Goal: Task Accomplishment & Management: Use online tool/utility

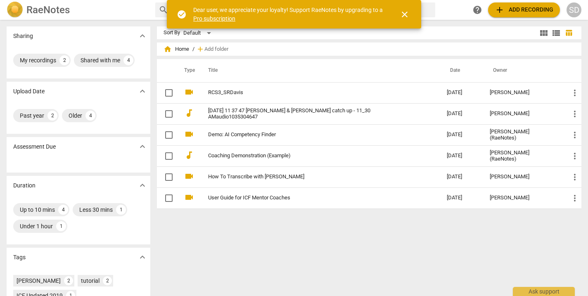
click at [405, 13] on span "close" at bounding box center [405, 15] width 10 height 10
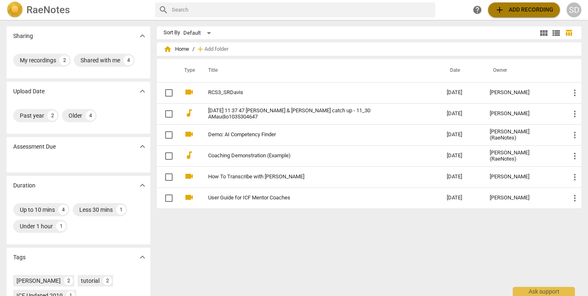
click at [535, 10] on span "add Add recording" at bounding box center [524, 10] width 59 height 10
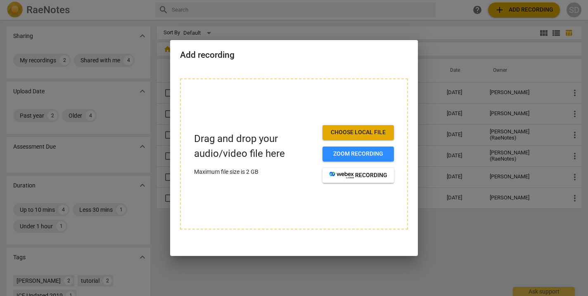
click at [356, 134] on span "Choose local file" at bounding box center [358, 132] width 58 height 8
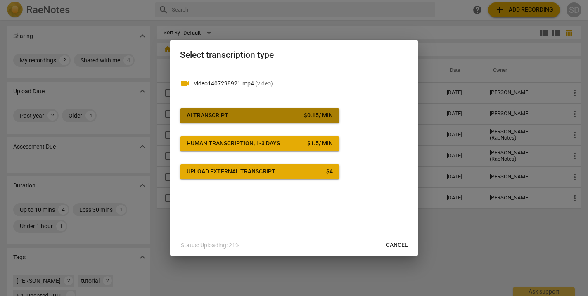
click at [275, 114] on span "AI Transcript $ 0.15 / min" at bounding box center [260, 116] width 146 height 8
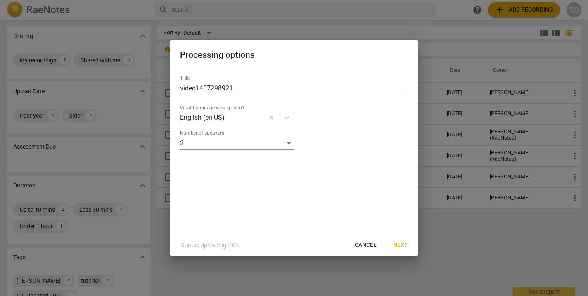
click at [404, 244] on span "Next" at bounding box center [400, 245] width 15 height 8
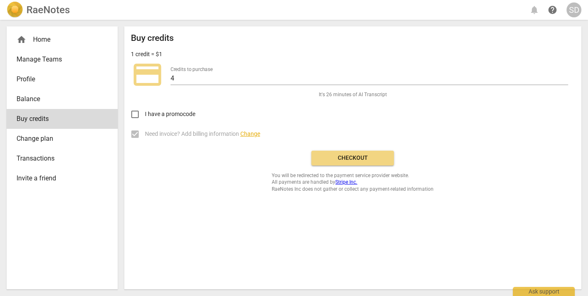
click at [359, 159] on span "Checkout" at bounding box center [352, 158] width 69 height 8
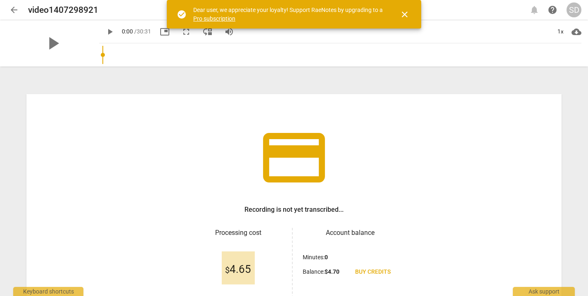
click at [407, 13] on span "close" at bounding box center [405, 15] width 10 height 10
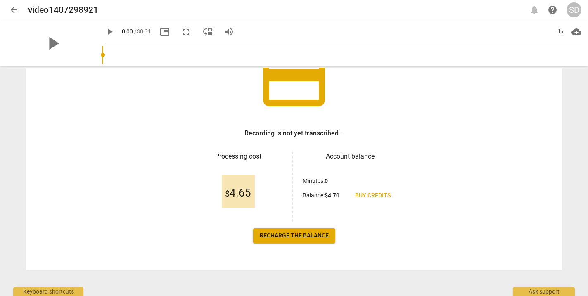
scroll to position [76, 0]
click at [294, 240] on span "Recharge the balance" at bounding box center [294, 236] width 69 height 8
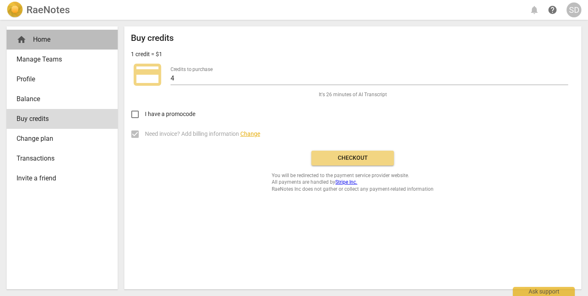
click at [40, 36] on div "home Home" at bounding box center [59, 40] width 85 height 10
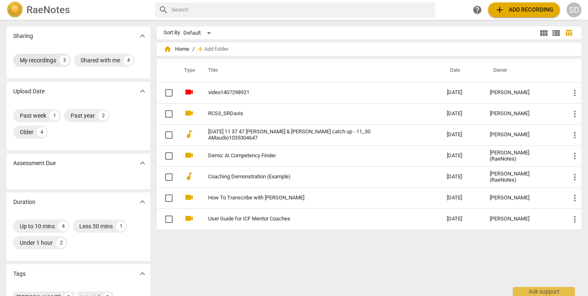
click at [50, 63] on div "My recordings" at bounding box center [38, 60] width 36 height 8
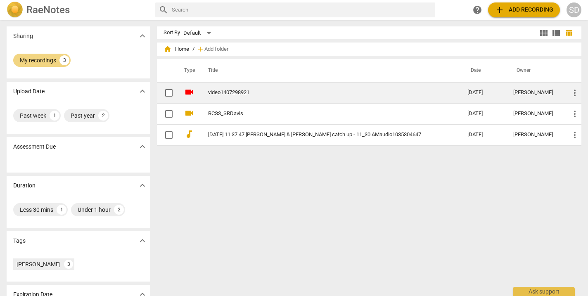
click at [232, 93] on link "video1407298921" at bounding box center [323, 93] width 230 height 6
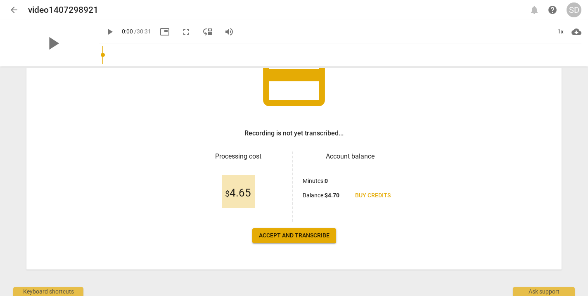
scroll to position [76, 0]
click at [288, 235] on span "Accept and transcribe" at bounding box center [294, 236] width 71 height 8
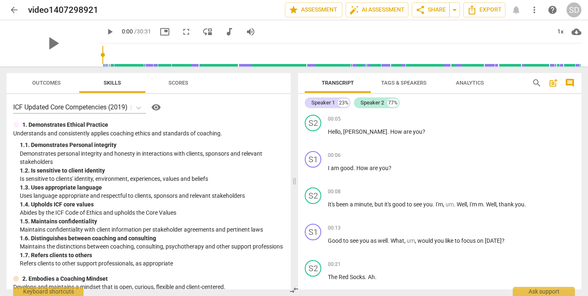
scroll to position [0, 0]
click at [183, 82] on span "Scores" at bounding box center [179, 83] width 20 height 6
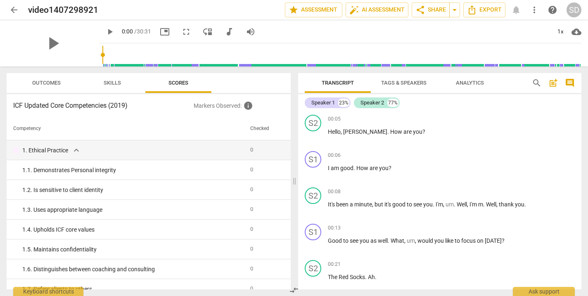
scroll to position [0, 0]
click at [113, 84] on span "Skills" at bounding box center [112, 83] width 17 height 6
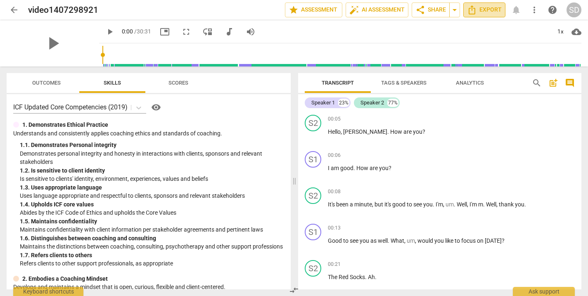
click at [481, 9] on span "Export" at bounding box center [484, 10] width 35 height 10
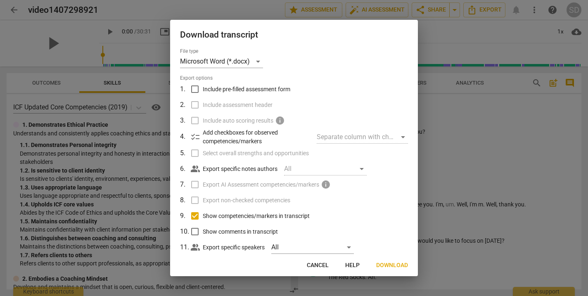
click at [390, 264] on span "Download" at bounding box center [392, 265] width 32 height 8
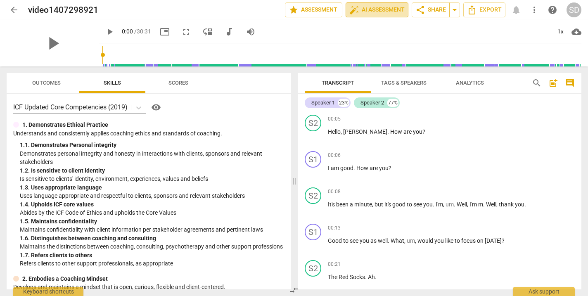
click at [360, 11] on span "auto_fix_high AI Assessment" at bounding box center [376, 10] width 55 height 10
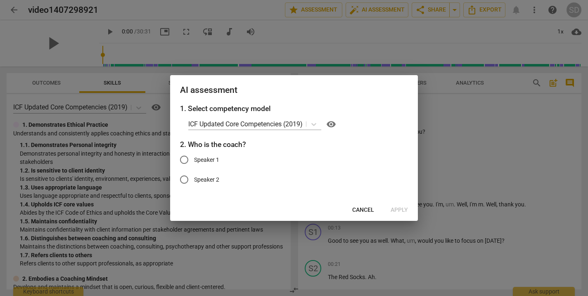
click at [184, 158] on input "Speaker 1" at bounding box center [184, 160] width 20 height 20
radio input "true"
click at [392, 209] on span "Apply" at bounding box center [399, 210] width 17 height 8
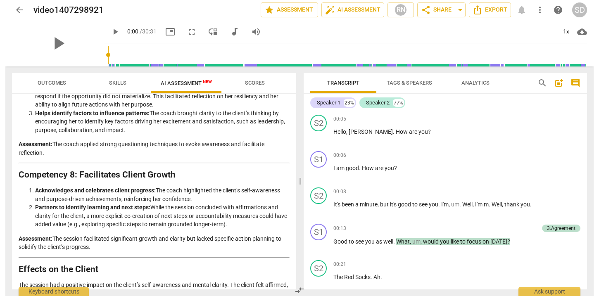
scroll to position [1041, 0]
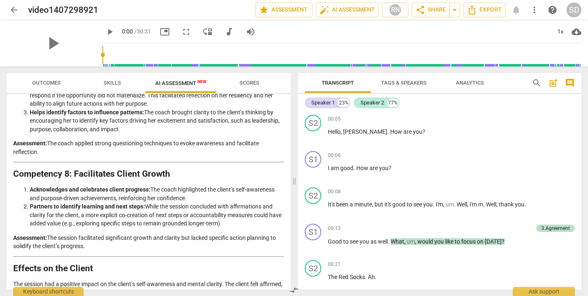
click at [346, 10] on button "auto_fix_high AI Assessment" at bounding box center [347, 9] width 63 height 15
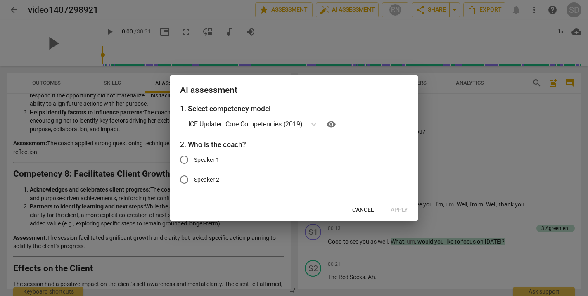
drag, startPoint x: 357, startPoint y: 209, endPoint x: 349, endPoint y: 209, distance: 7.9
click at [357, 209] on span "Cancel" at bounding box center [363, 210] width 22 height 8
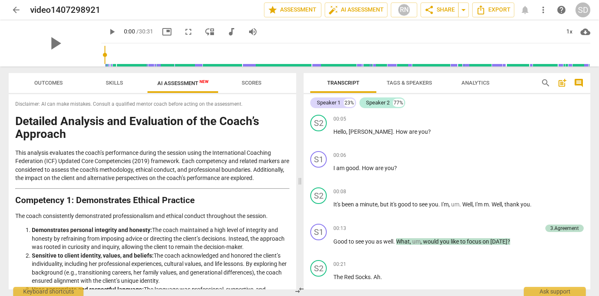
scroll to position [0, 0]
click at [587, 9] on div "SD" at bounding box center [582, 9] width 15 height 15
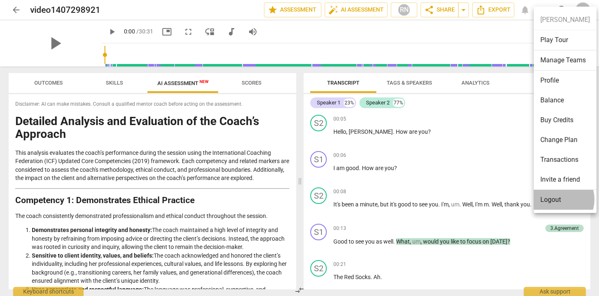
click at [558, 199] on li "Logout" at bounding box center [565, 200] width 63 height 20
